Goal: Task Accomplishment & Management: Manage account settings

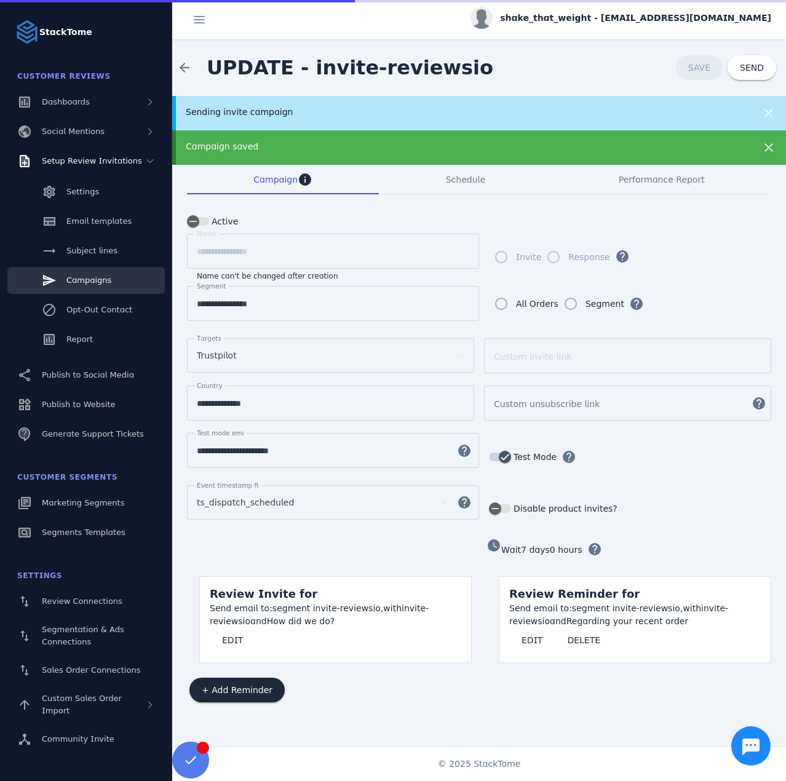
click at [546, 142] on div "Campaign saved" at bounding box center [451, 146] width 531 height 13
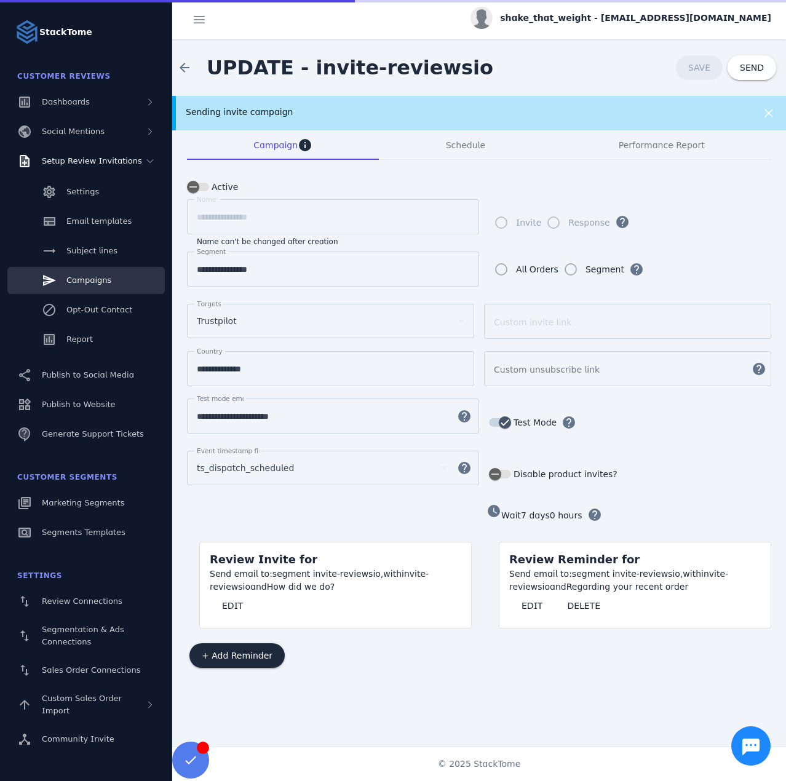
click at [508, 122] on div "Sending invite campaign" at bounding box center [478, 113] width 613 height 34
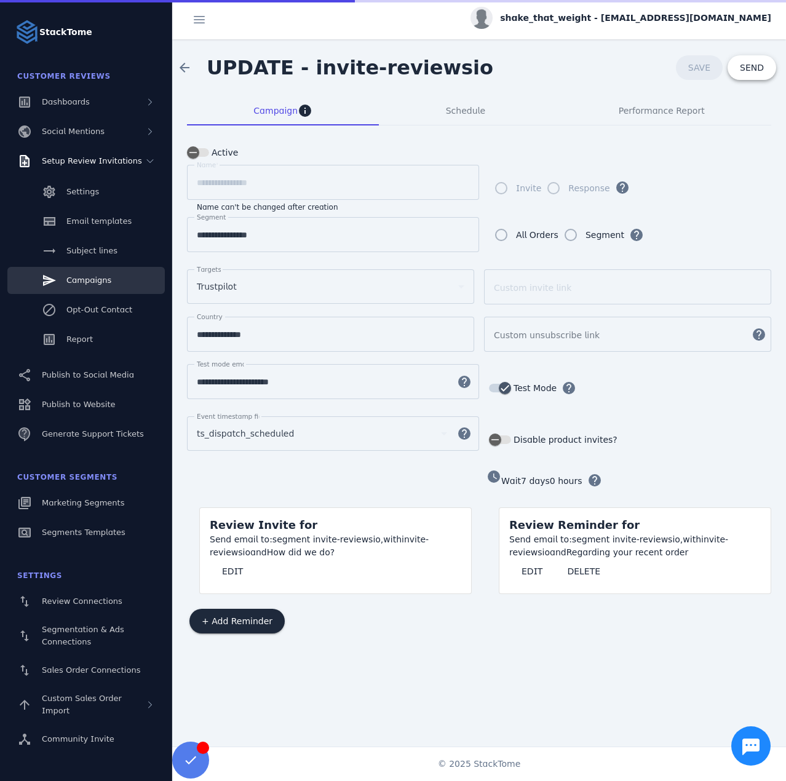
drag, startPoint x: 739, startPoint y: 69, endPoint x: 264, endPoint y: 257, distance: 510.8
click at [266, 256] on div "**********" at bounding box center [478, 392] width 613 height 707
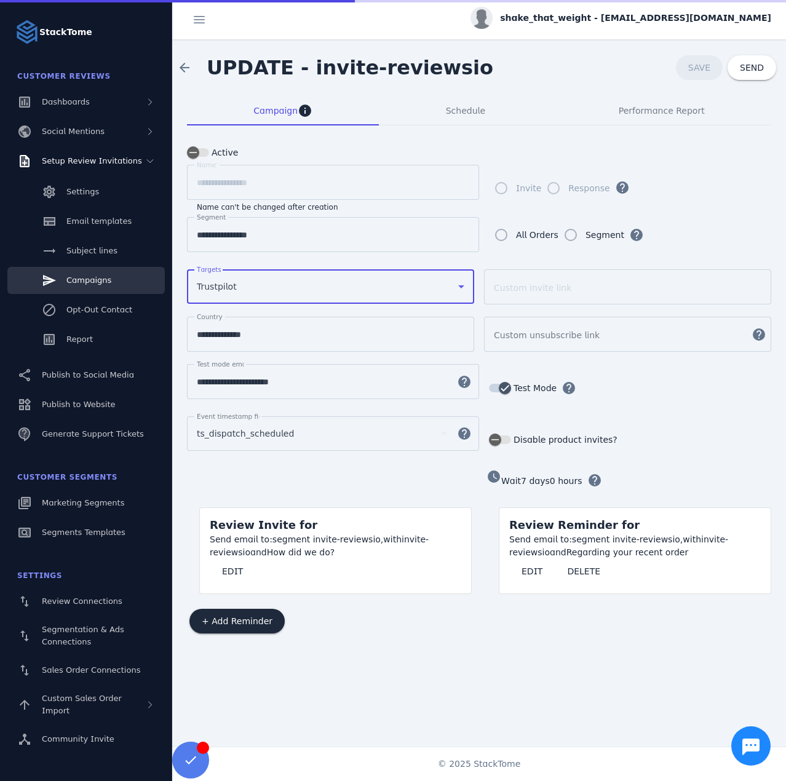
click at [250, 282] on div "Trustpilot" at bounding box center [325, 286] width 256 height 15
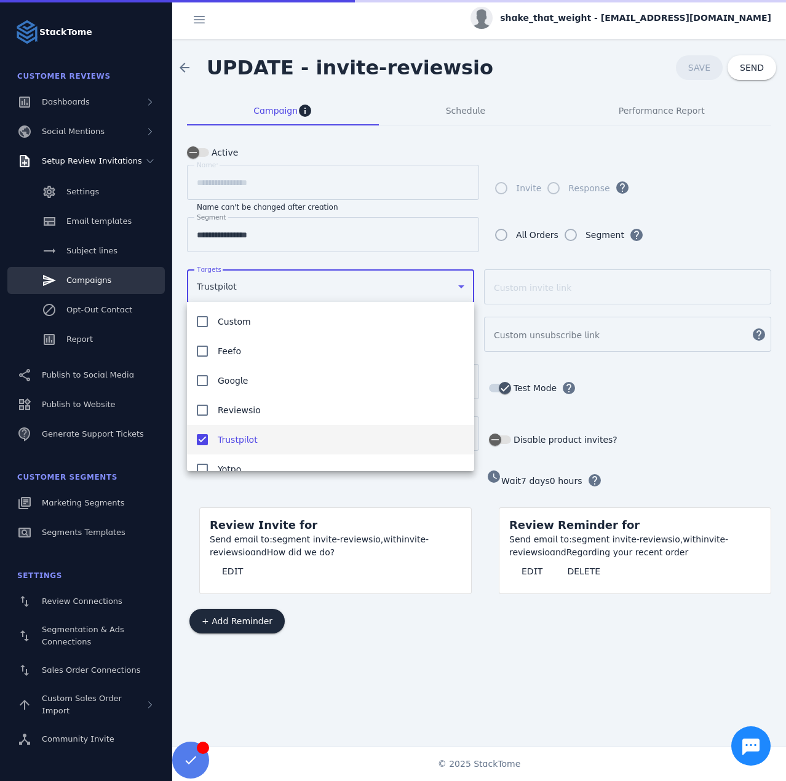
click at [232, 430] on mat-option "Trustpilot" at bounding box center [330, 440] width 287 height 30
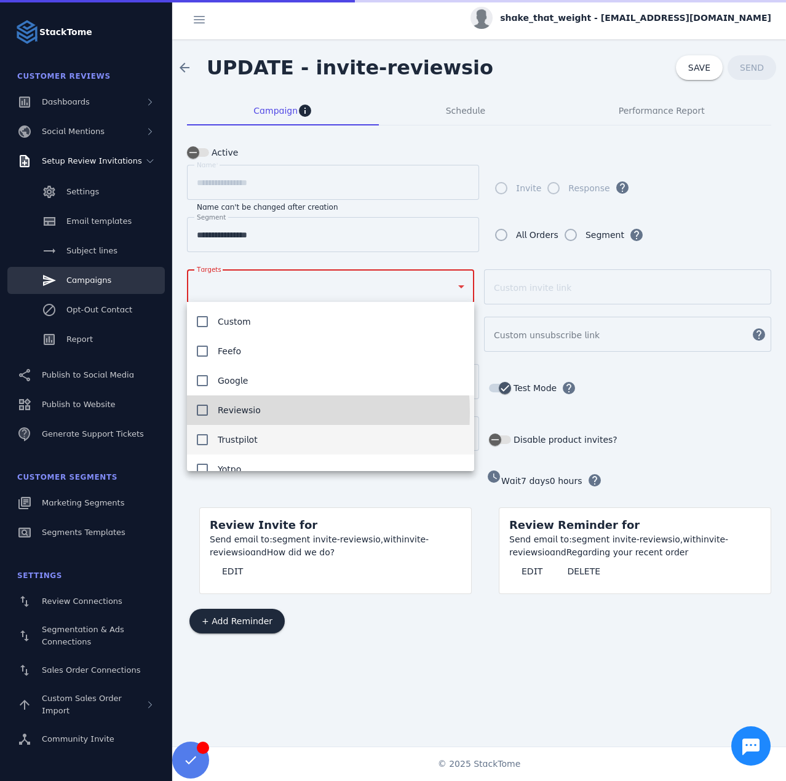
click at [230, 412] on span "Reviewsio" at bounding box center [239, 410] width 43 height 15
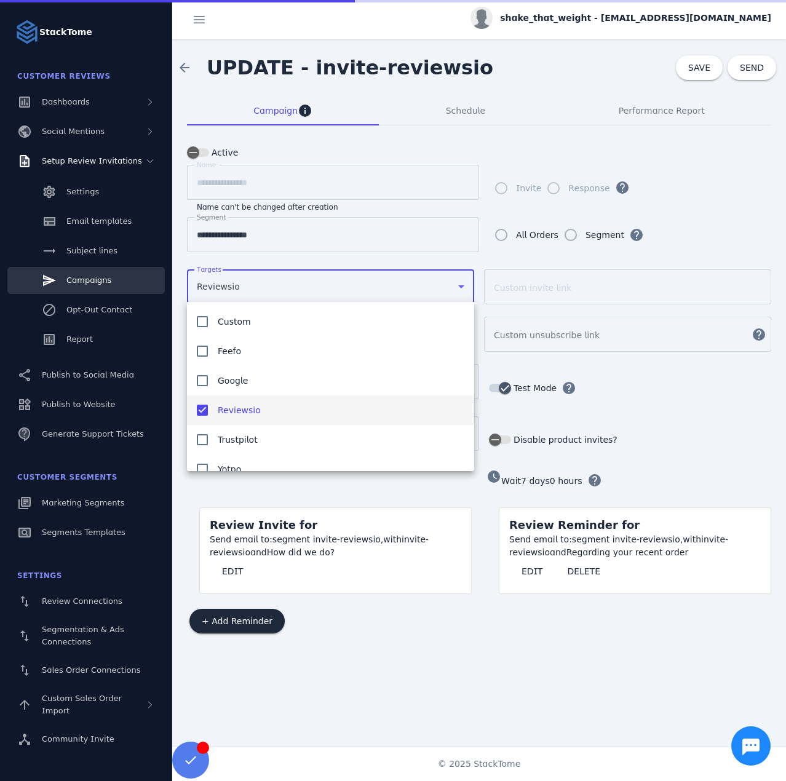
click at [704, 60] on div at bounding box center [393, 390] width 786 height 781
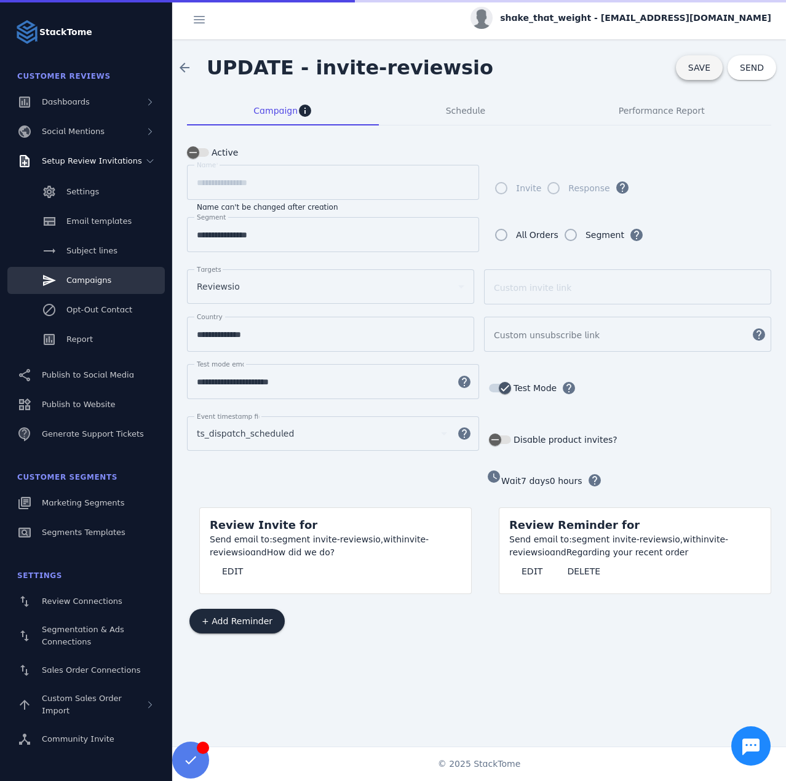
click at [691, 69] on span at bounding box center [699, 68] width 47 height 30
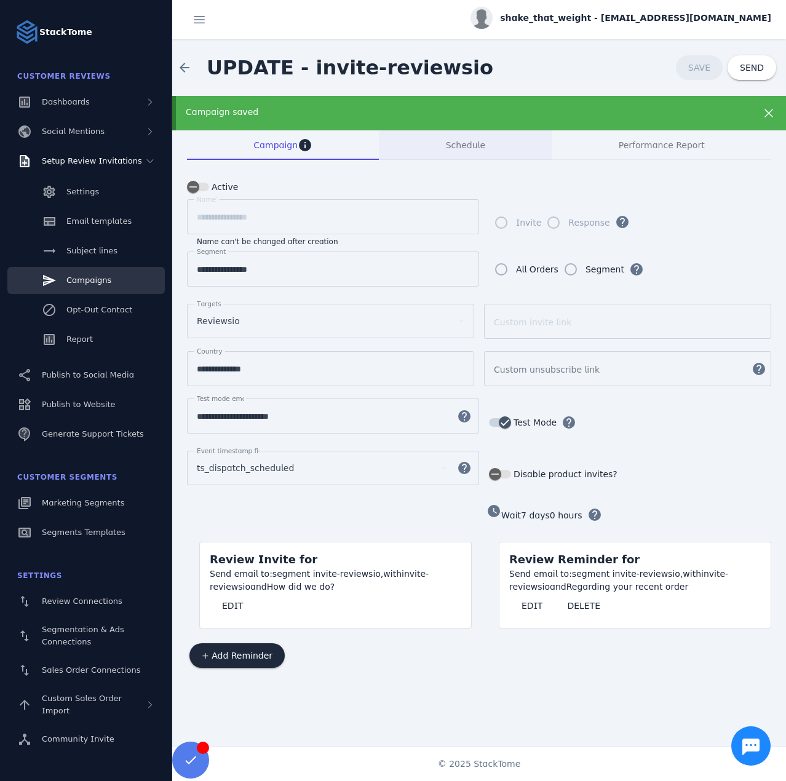
click at [463, 138] on span "Schedule" at bounding box center [465, 145] width 39 height 30
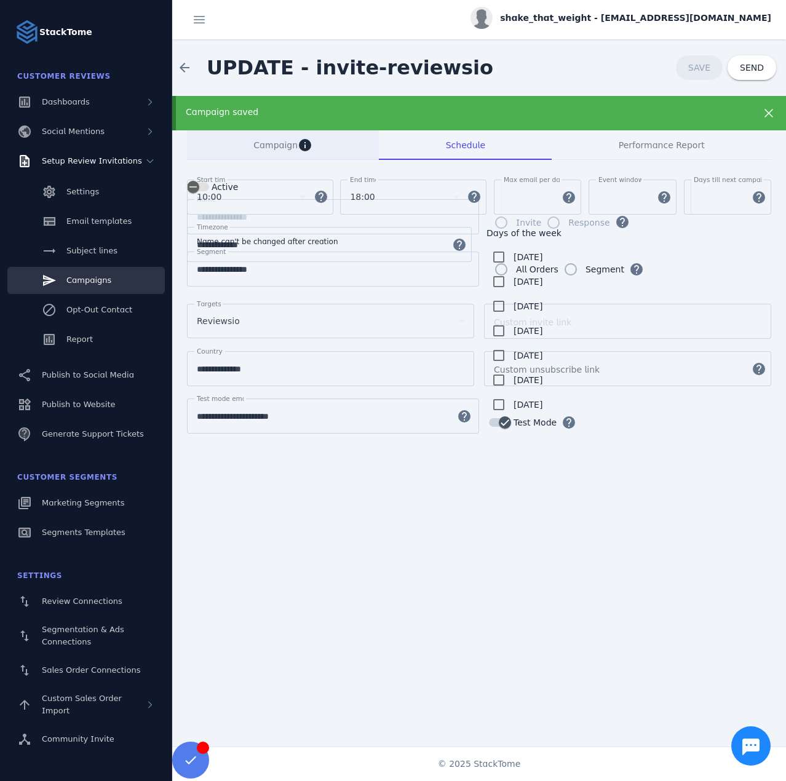
click at [250, 145] on div "Campaign info" at bounding box center [283, 145] width 192 height 30
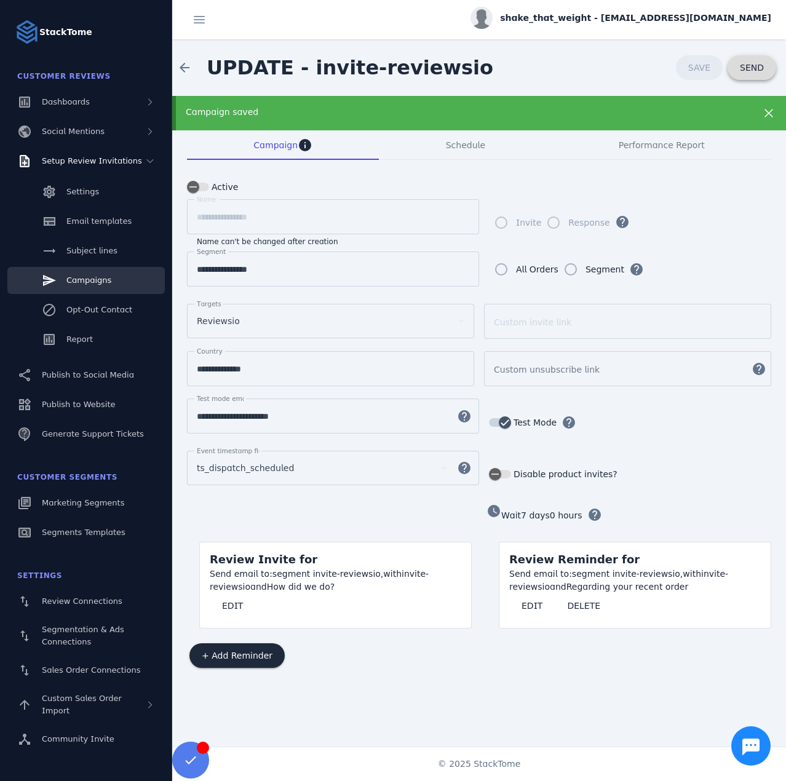
click at [746, 76] on span at bounding box center [751, 68] width 49 height 30
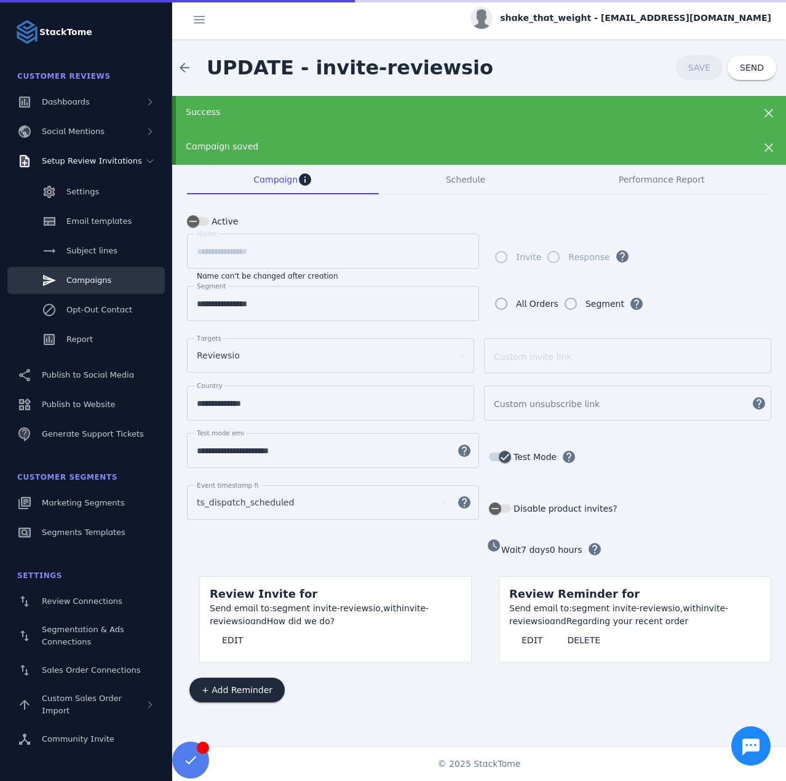
click at [610, 18] on span "shake_that_weight - [EMAIL_ADDRESS][DOMAIN_NAME]" at bounding box center [635, 18] width 271 height 13
click at [695, 119] on icon at bounding box center [699, 118] width 15 height 15
